Goal: Task Accomplishment & Management: Use online tool/utility

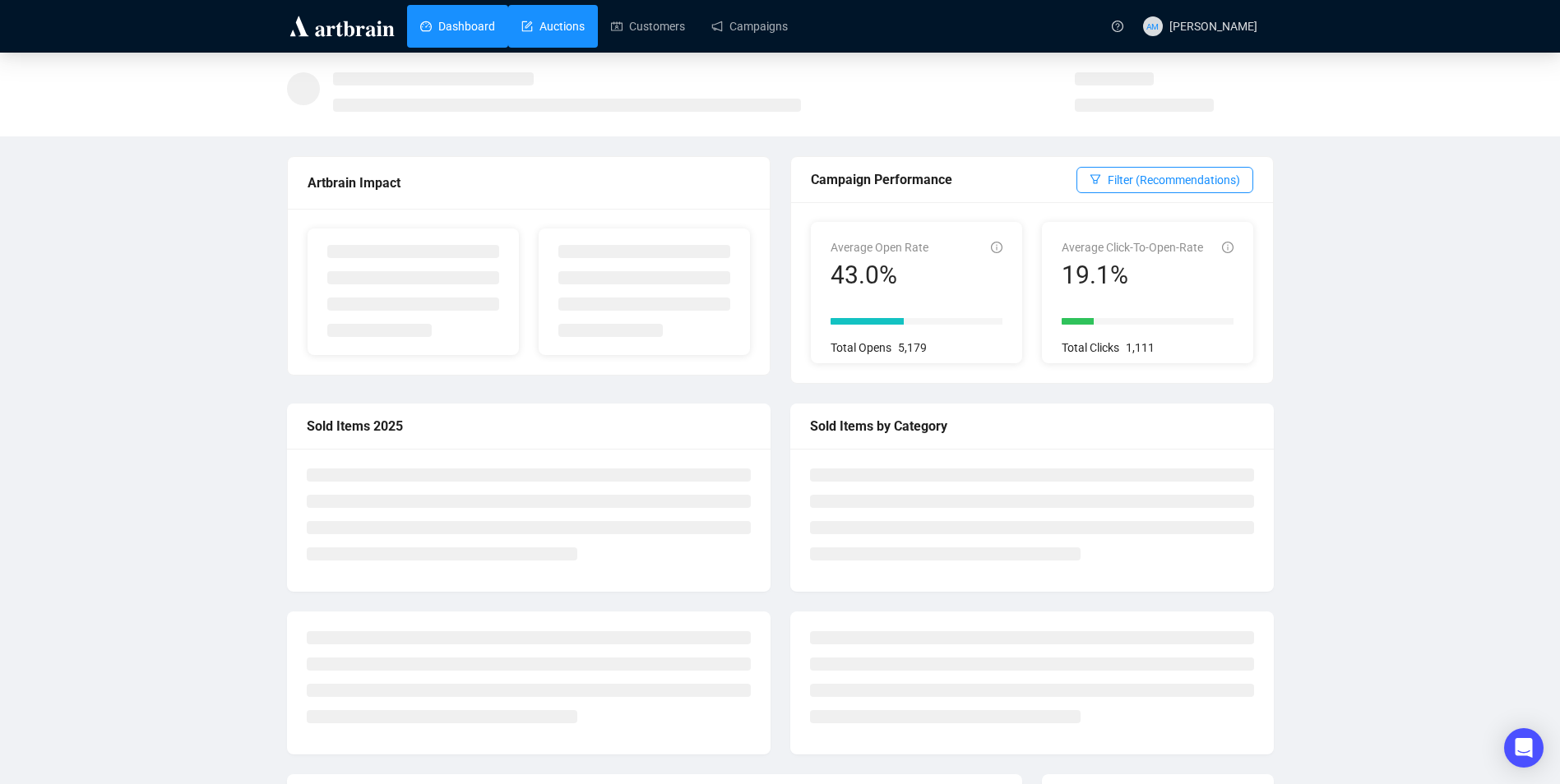
click at [528, 29] on link "Auctions" at bounding box center [552, 26] width 64 height 42
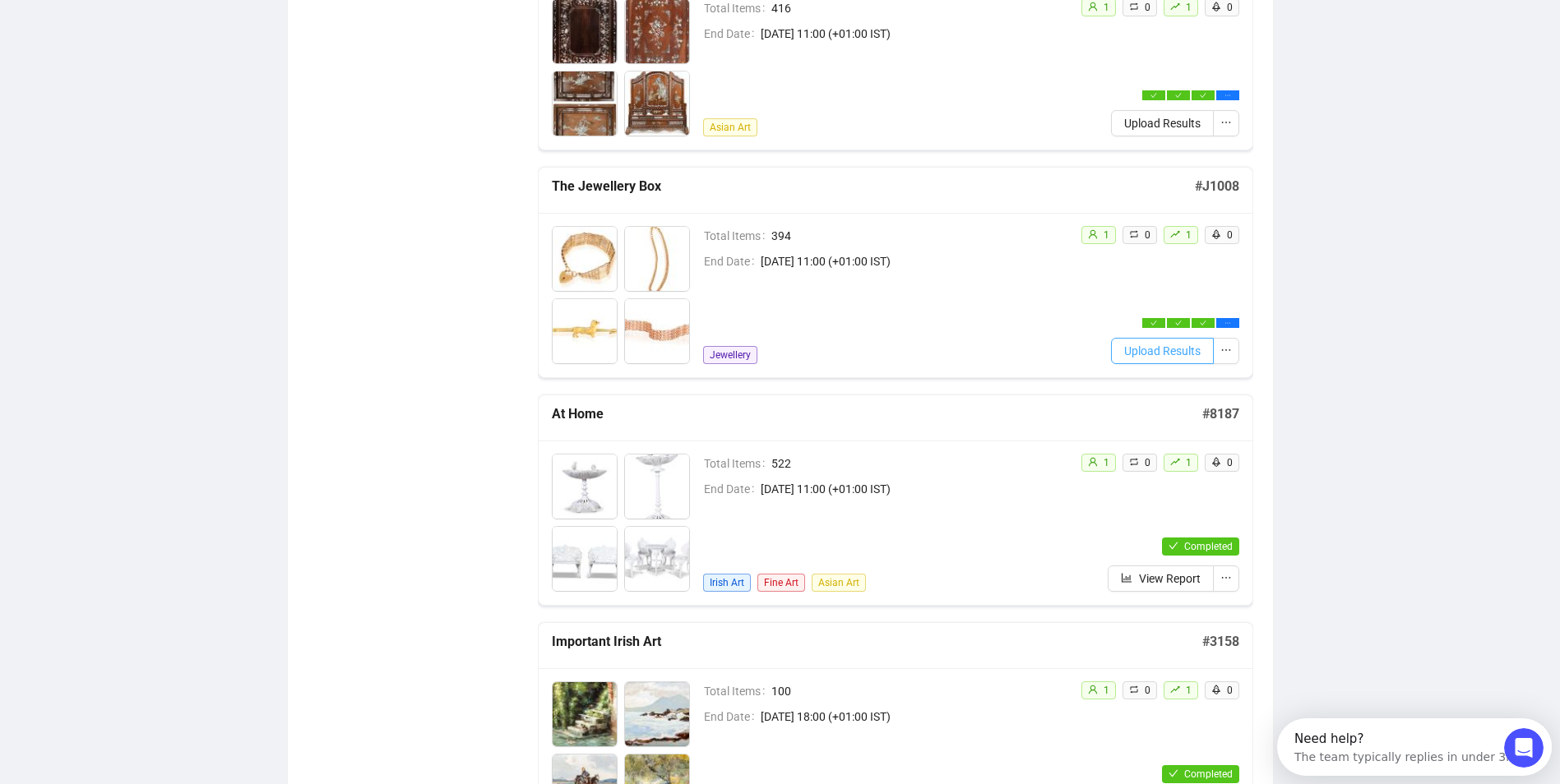
click at [1147, 356] on span "Upload Results" at bounding box center [1162, 351] width 77 height 18
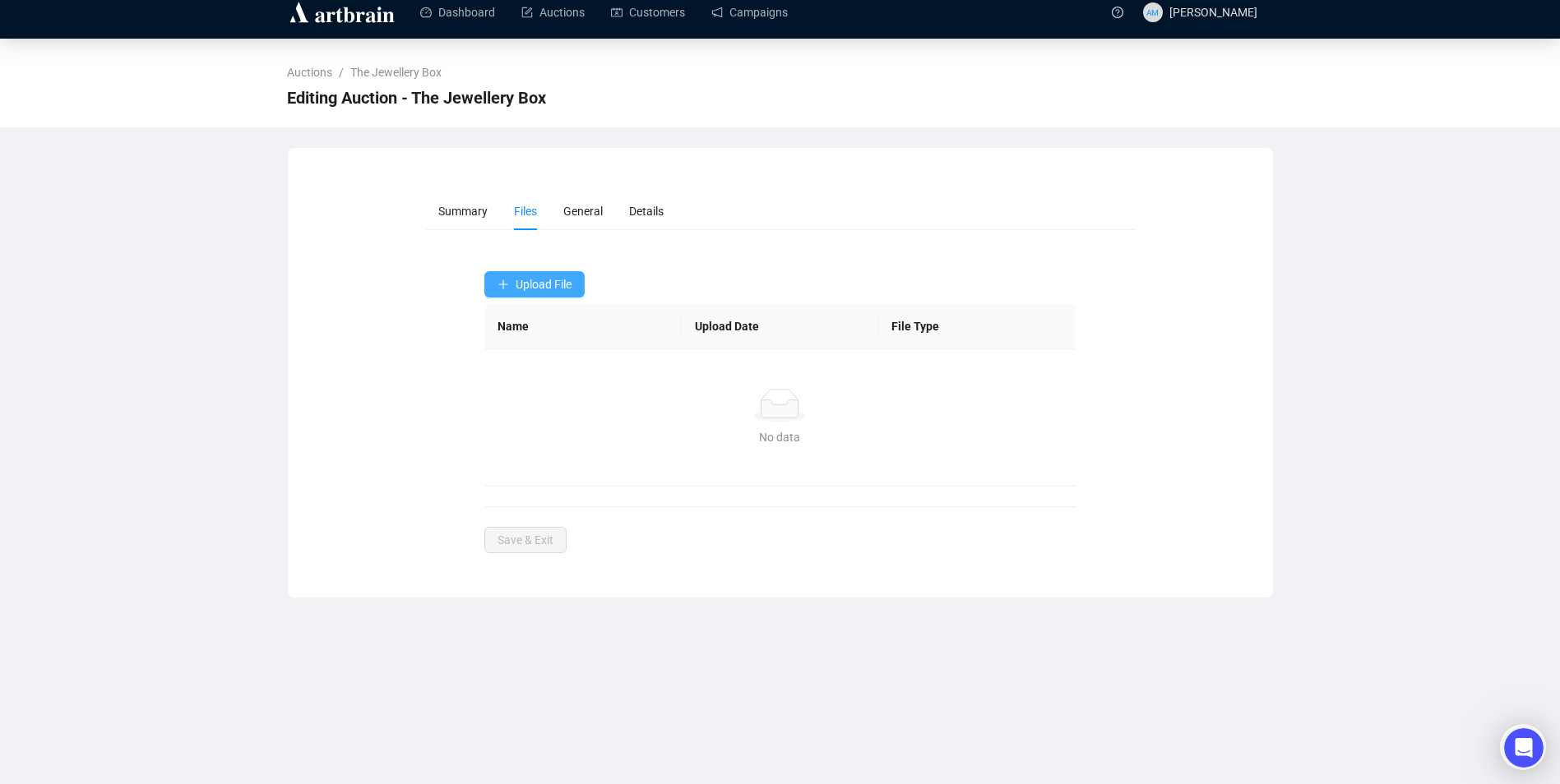
click at [557, 287] on span "Upload File" at bounding box center [543, 284] width 56 height 13
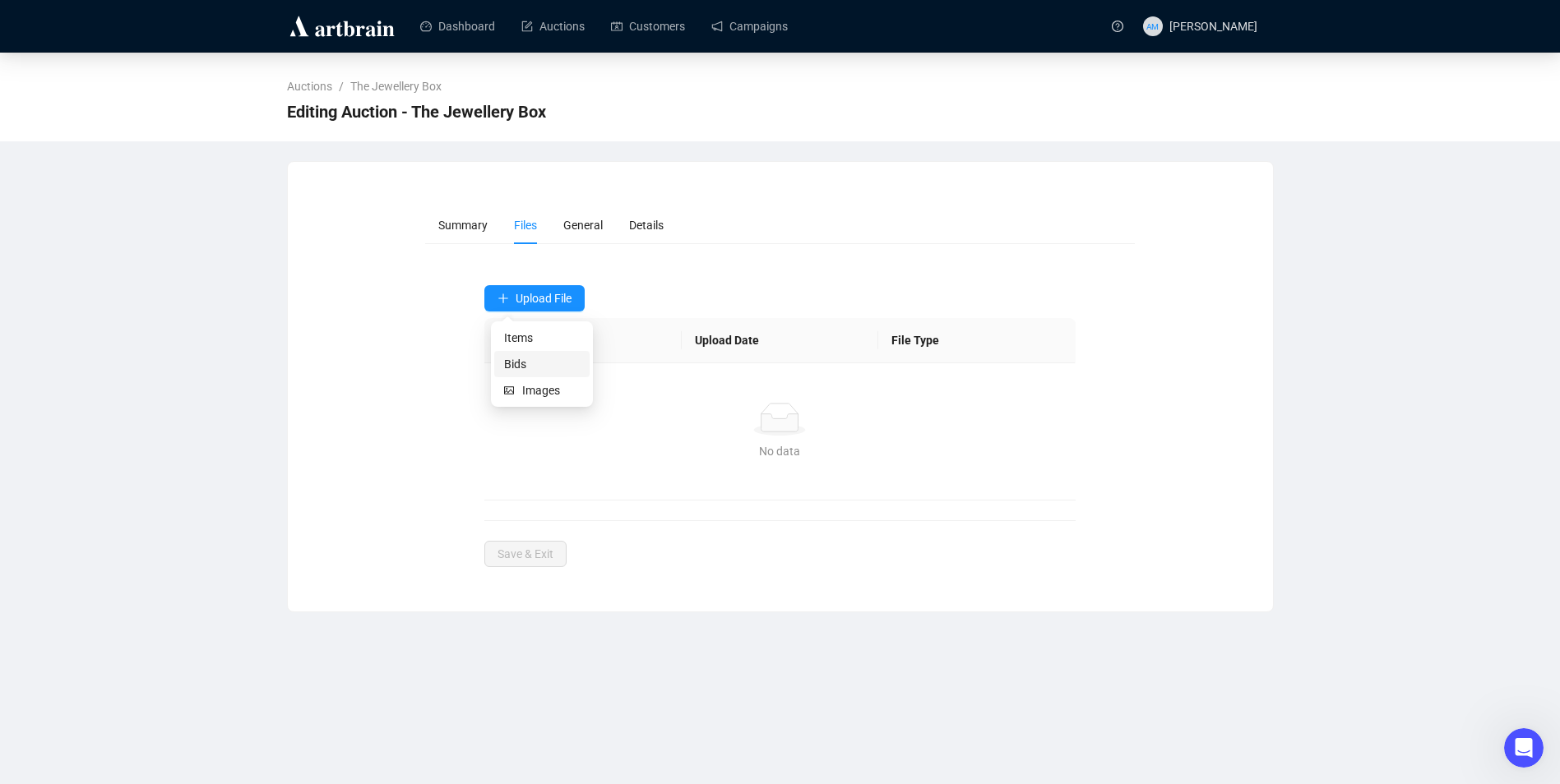
scroll to position [0, 0]
click at [528, 363] on span "Bids" at bounding box center [542, 365] width 76 height 18
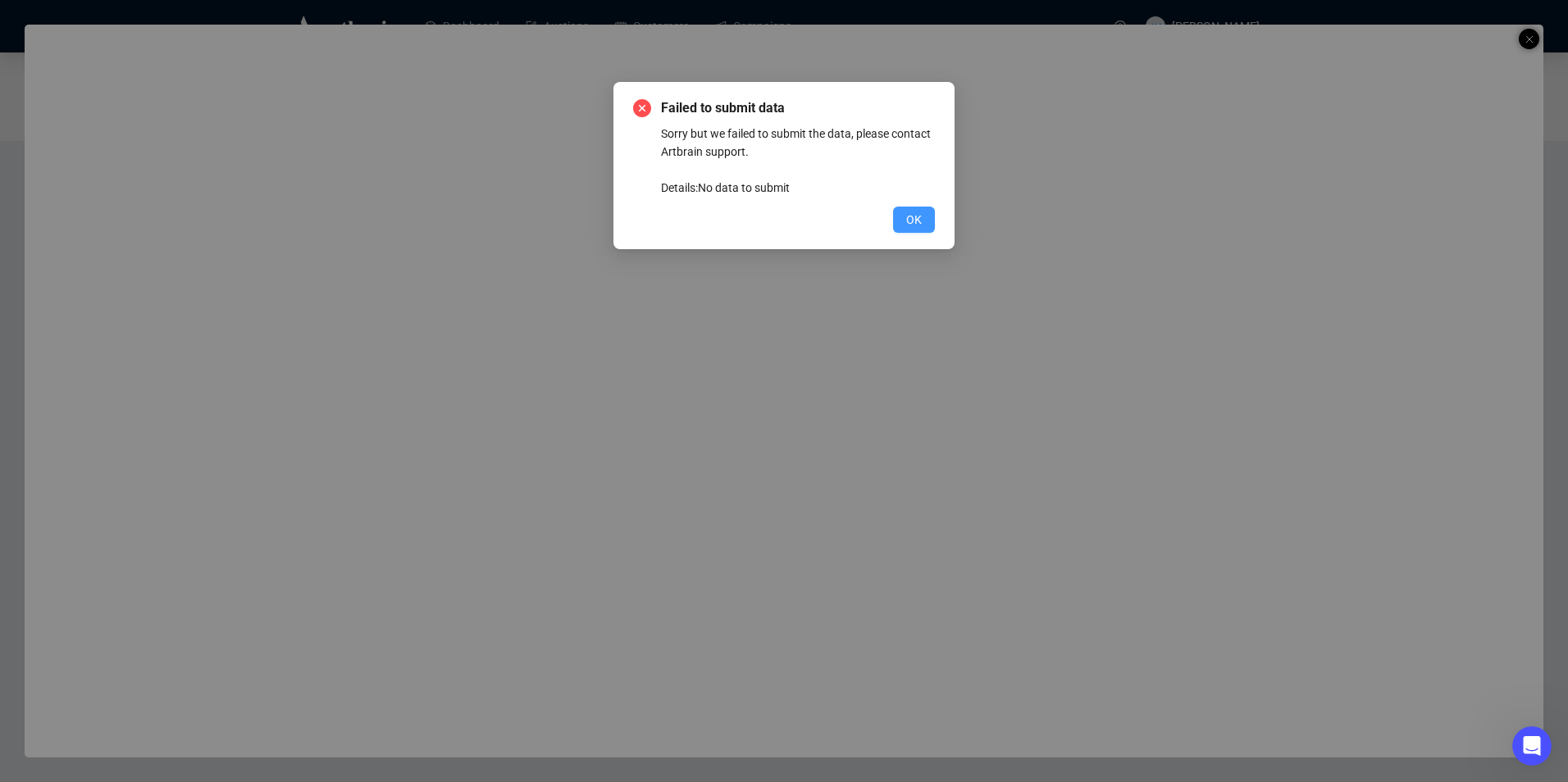
click at [912, 227] on span "OK" at bounding box center [914, 220] width 16 height 18
click at [907, 216] on span "OK" at bounding box center [914, 220] width 16 height 18
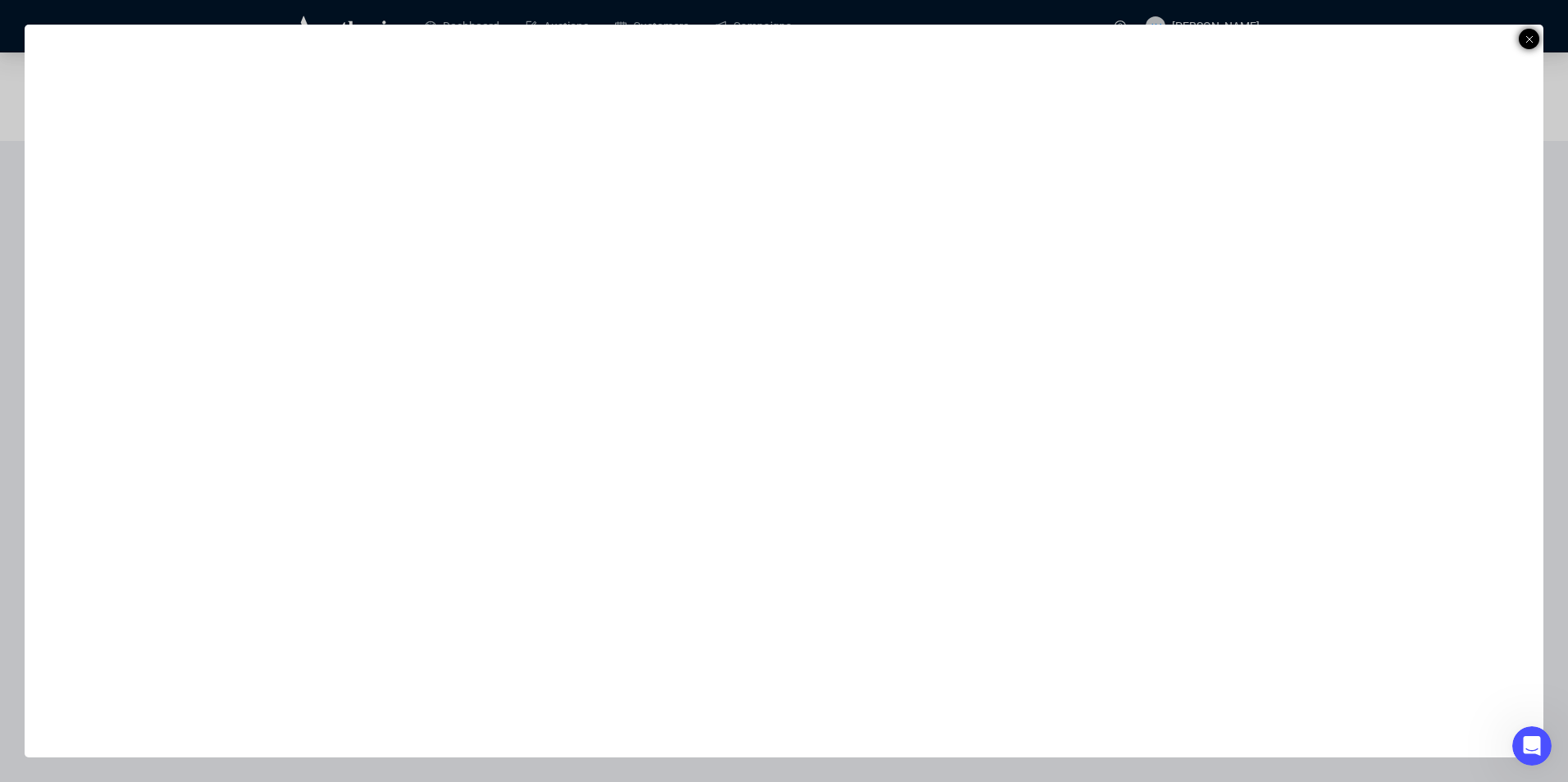
click at [1530, 39] on icon at bounding box center [1529, 39] width 8 height 19
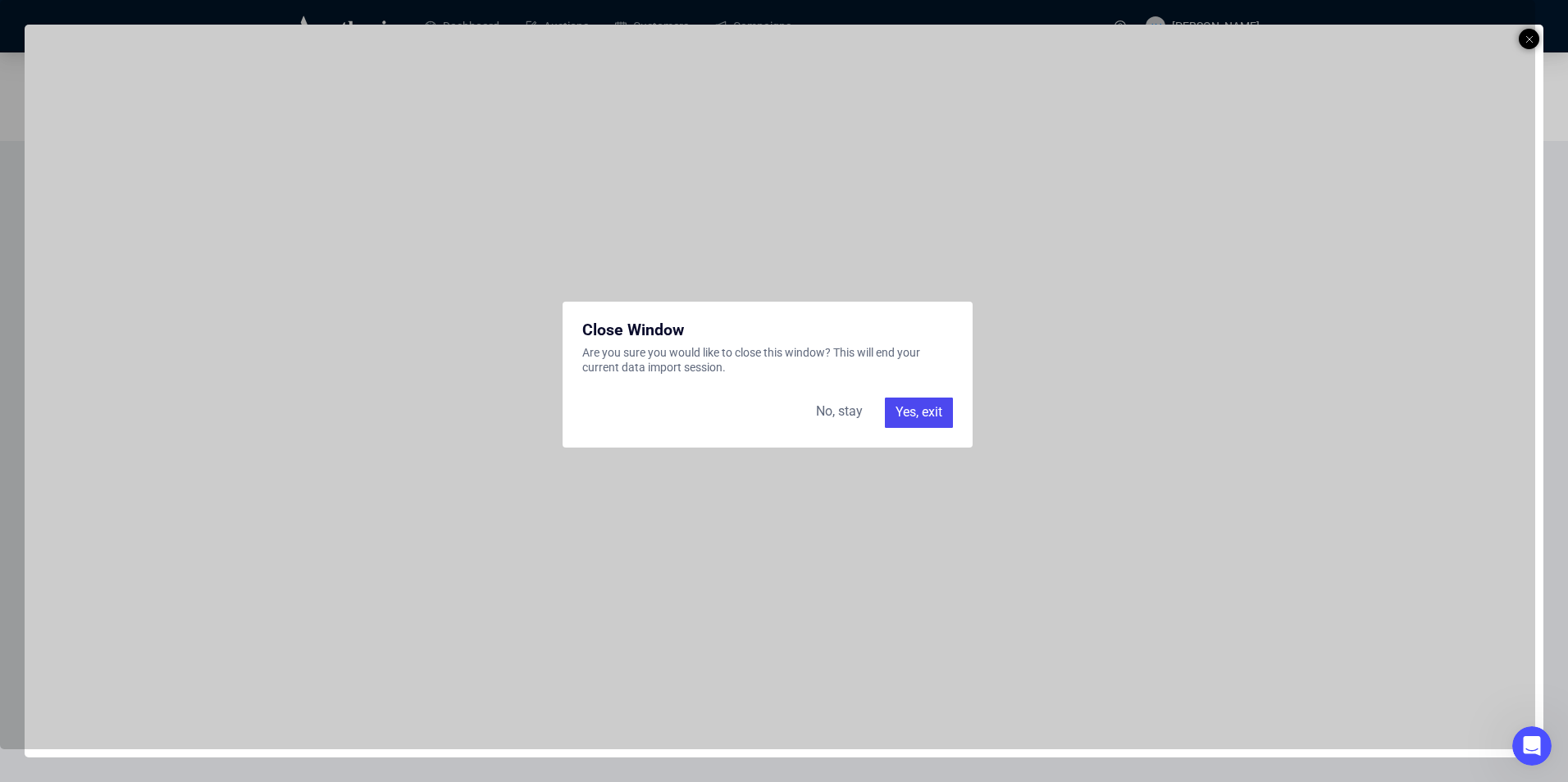
click at [932, 414] on div "Yes, exit" at bounding box center [919, 413] width 68 height 29
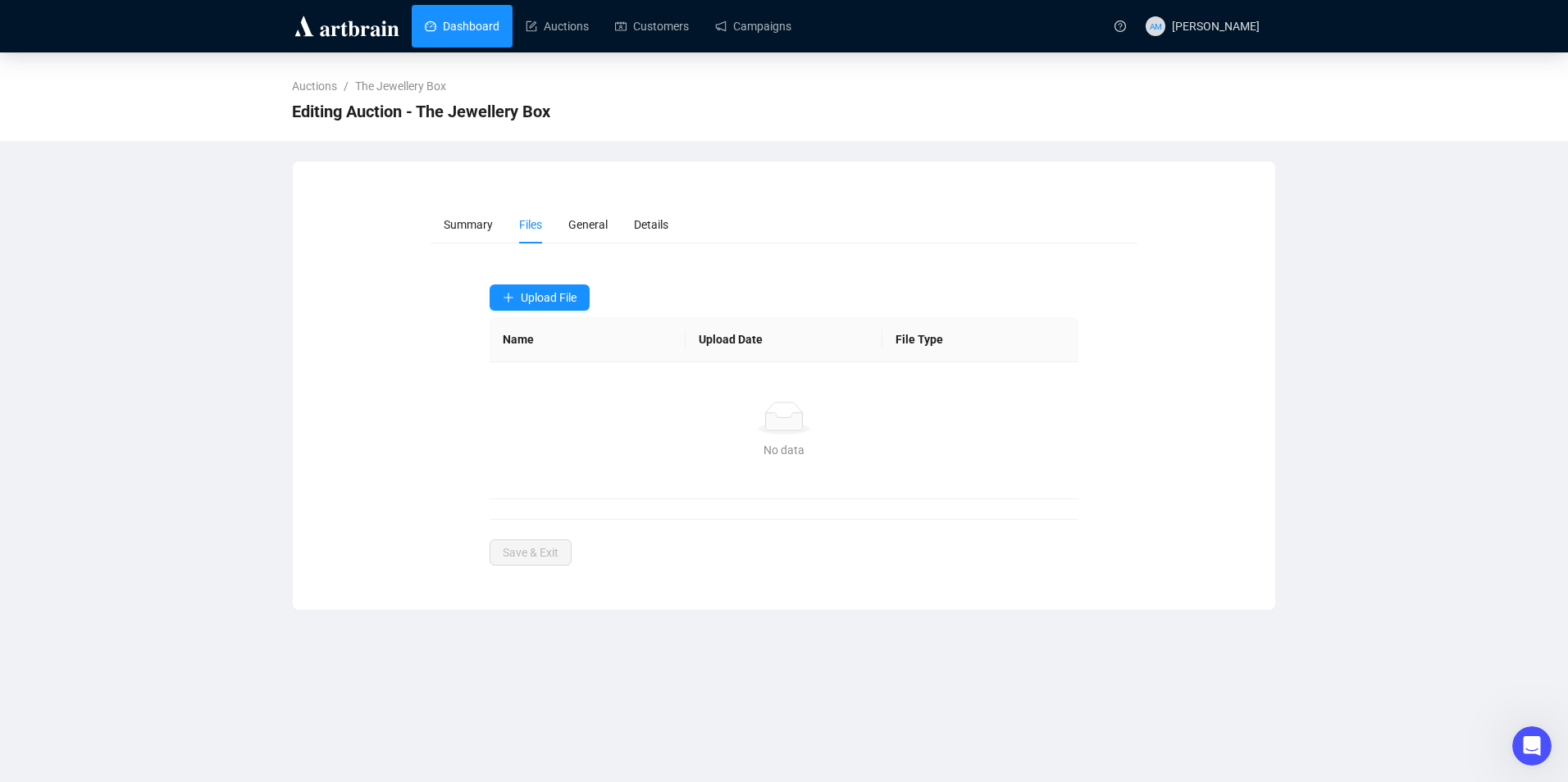
click at [449, 13] on link "Dashboard" at bounding box center [462, 26] width 75 height 42
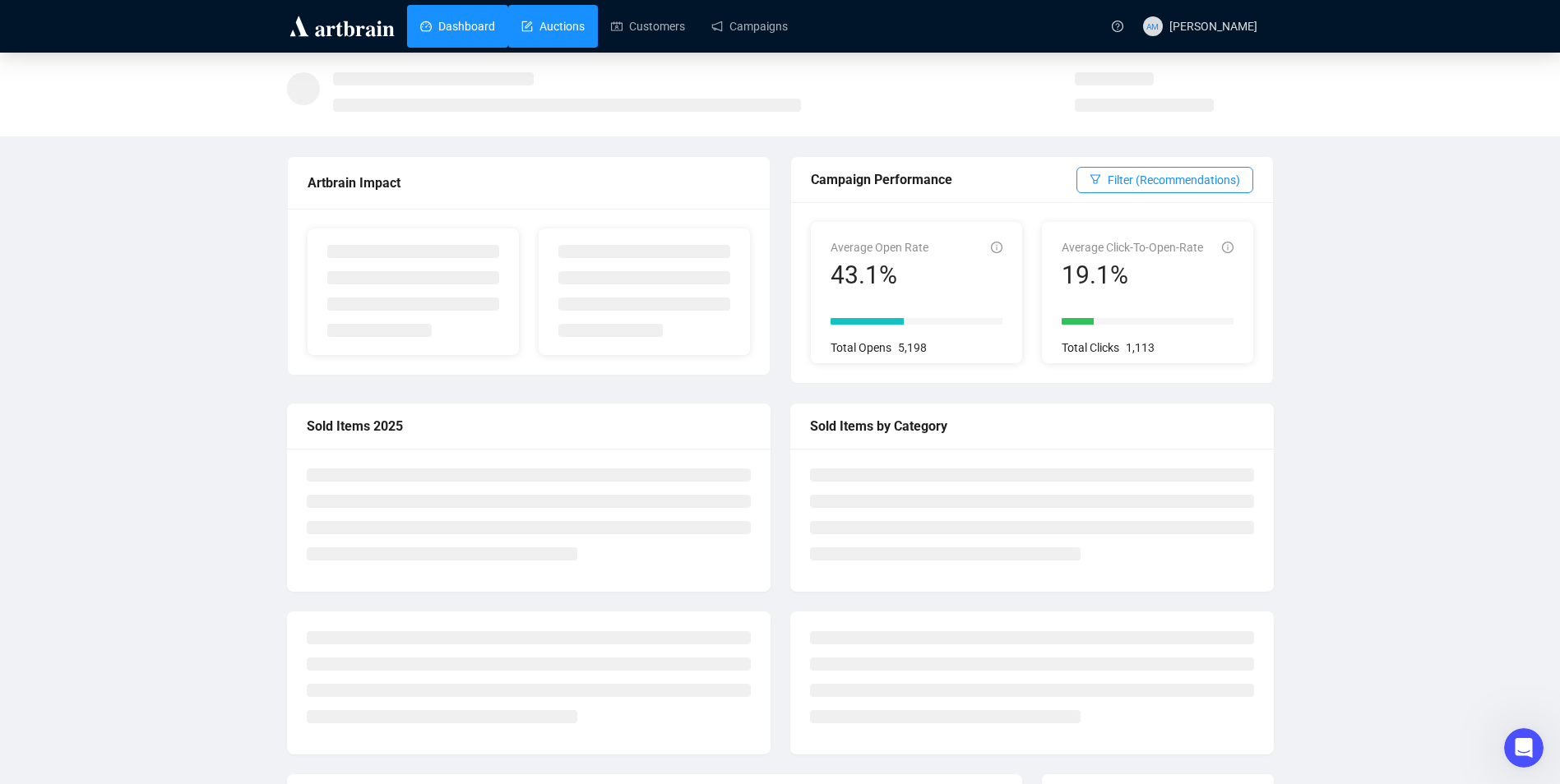
click at [562, 11] on link "Auctions" at bounding box center [552, 26] width 64 height 42
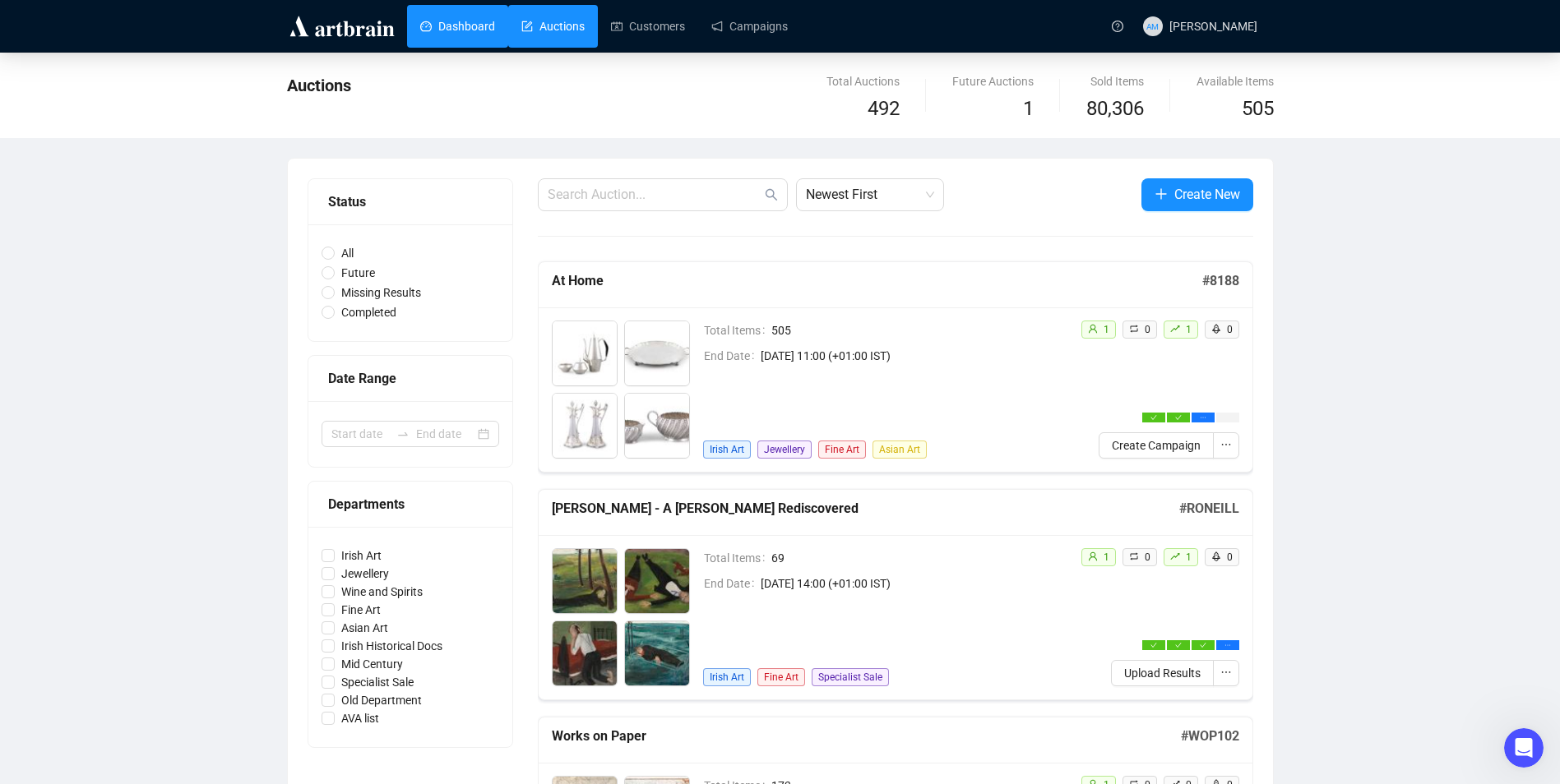
click at [422, 28] on link "Dashboard" at bounding box center [457, 26] width 75 height 42
